Goal: Download file/media

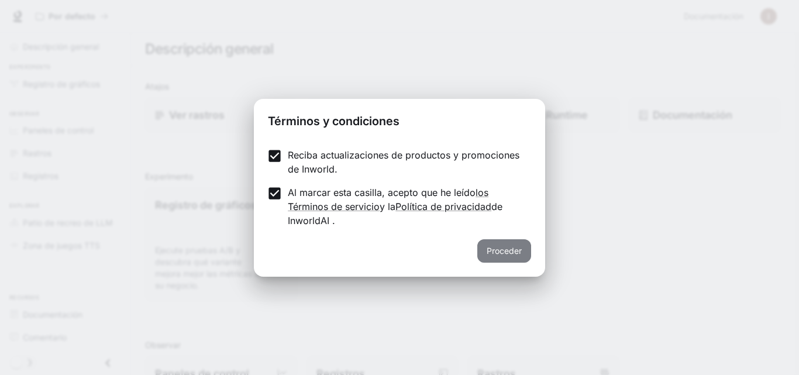
click at [496, 247] on font "Proceder" at bounding box center [503, 251] width 35 height 10
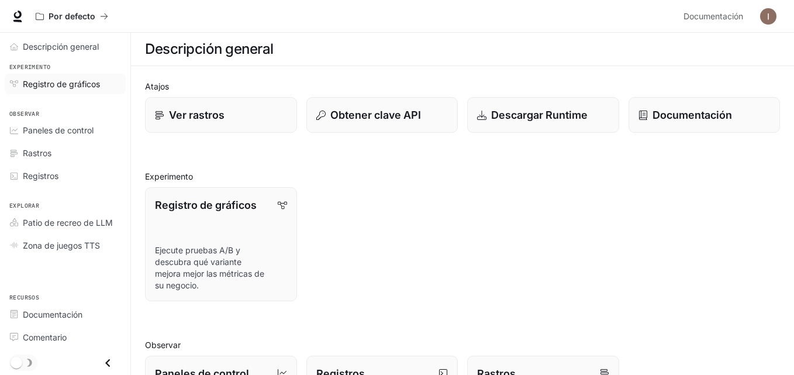
click at [71, 82] on font "Registro de gráficos" at bounding box center [61, 84] width 77 height 10
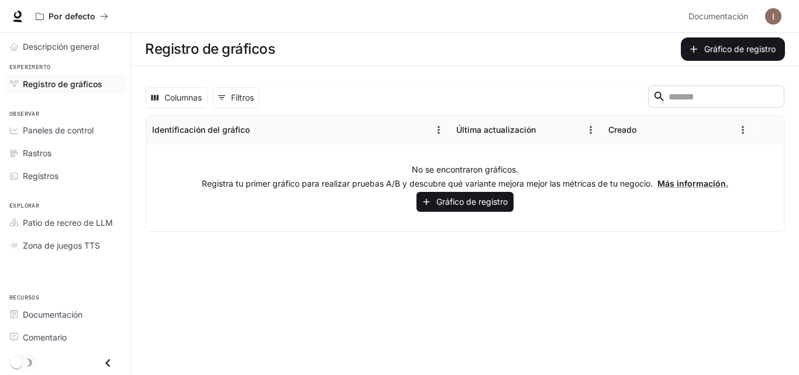
click at [105, 362] on icon "Cerrar cajón" at bounding box center [108, 363] width 16 height 16
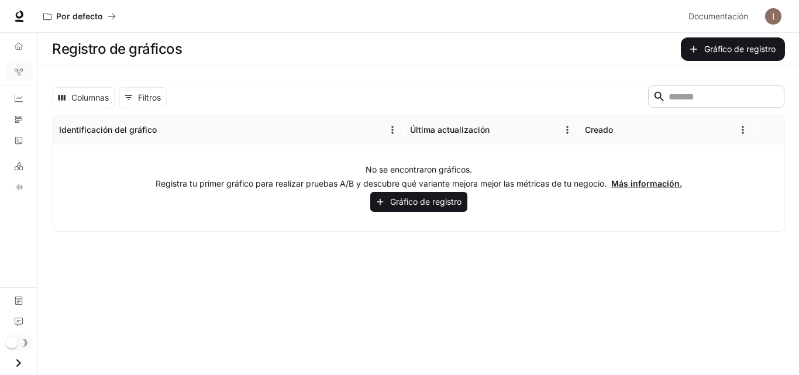
click at [19, 366] on icon "Open drawer" at bounding box center [19, 363] width 16 height 16
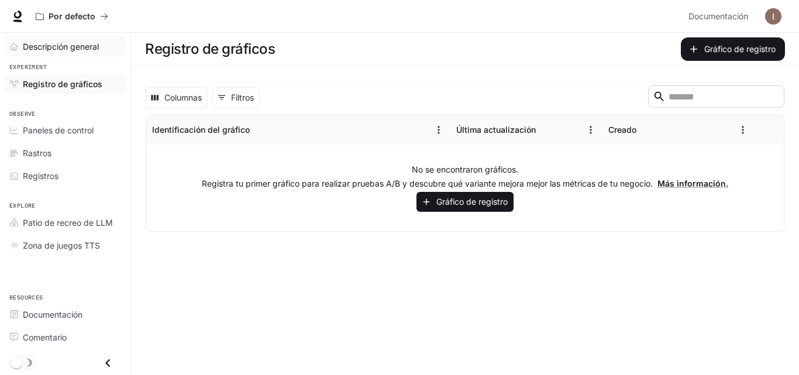
click at [52, 50] on font "Descripción general" at bounding box center [61, 47] width 76 height 10
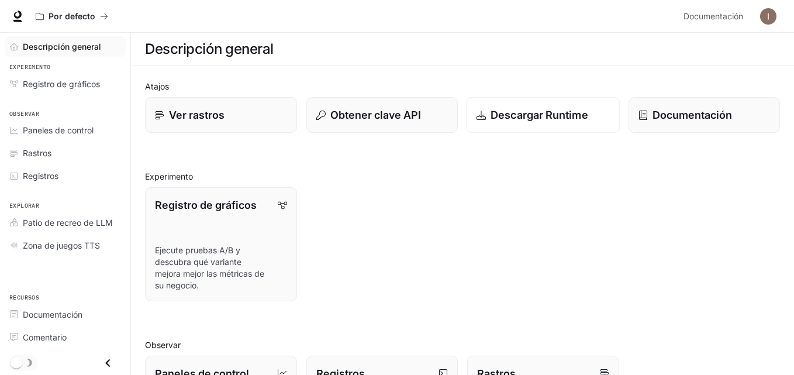
click at [504, 118] on font "Descargar Runtime" at bounding box center [539, 115] width 98 height 12
